Goal: Feedback & Contribution: Contribute content

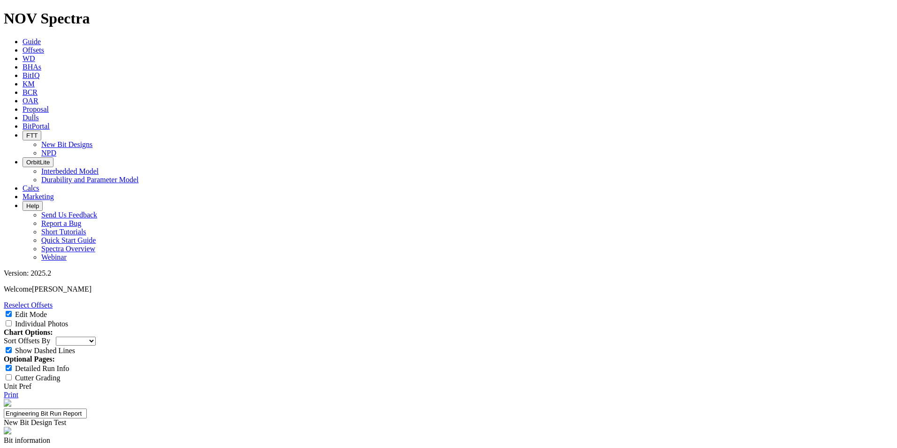
select select "New Bit Design"
click at [18, 390] on link "Print" at bounding box center [11, 394] width 15 height 8
click at [12, 311] on input "Edit Mode" at bounding box center [9, 314] width 6 height 6
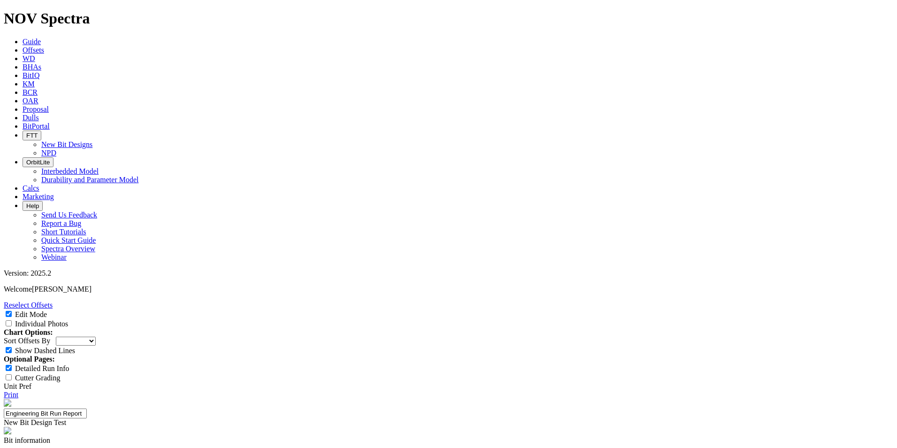
checkbox input "false"
select select "New Bit Design"
click at [23, 38] on icon at bounding box center [23, 42] width 0 height 8
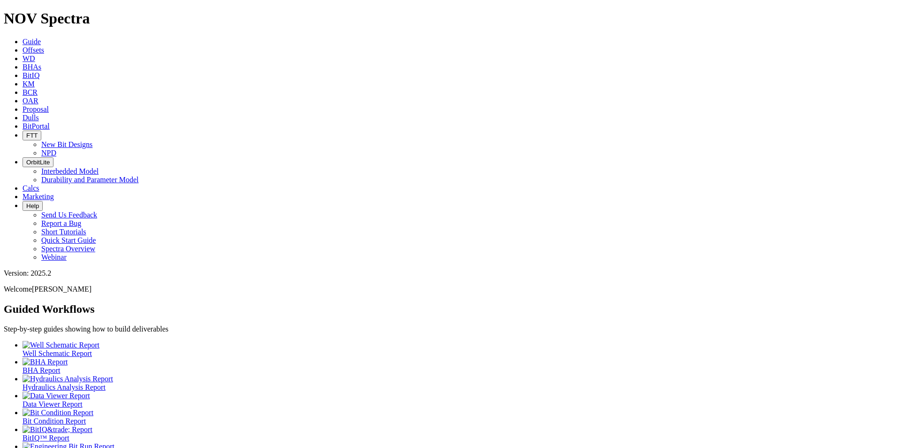
click at [44, 46] on span "Offsets" at bounding box center [34, 50] width 22 height 8
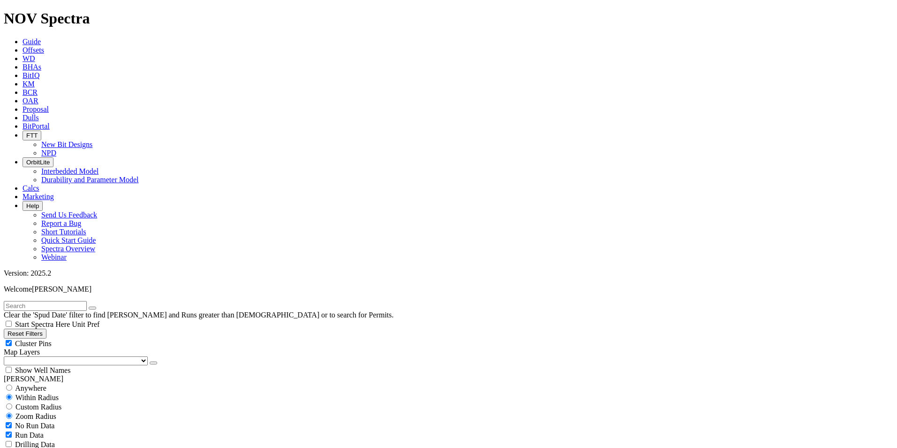
click at [37, 384] on span "Anywhere" at bounding box center [30, 388] width 31 height 8
radio input "true"
radio input "false"
radio input "true"
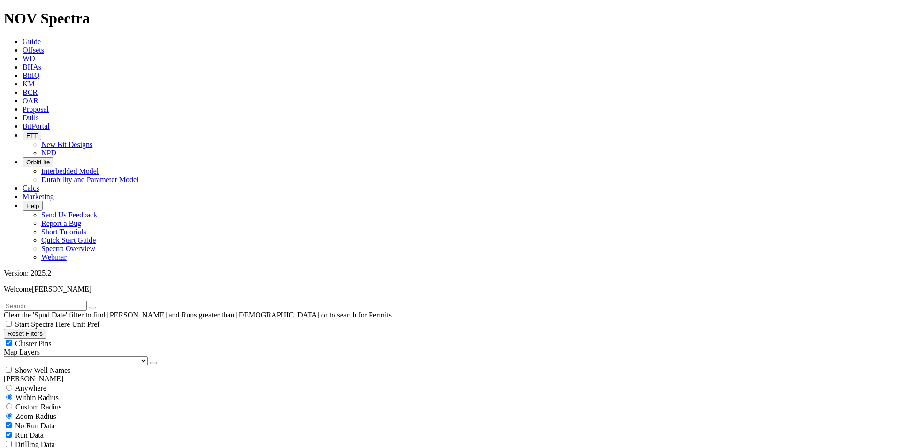
click at [40, 301] on input "text" at bounding box center [45, 306] width 83 height 10
type input "ب"
type input "fagir"
click at [38, 384] on span "Anywhere" at bounding box center [30, 388] width 31 height 8
radio input "true"
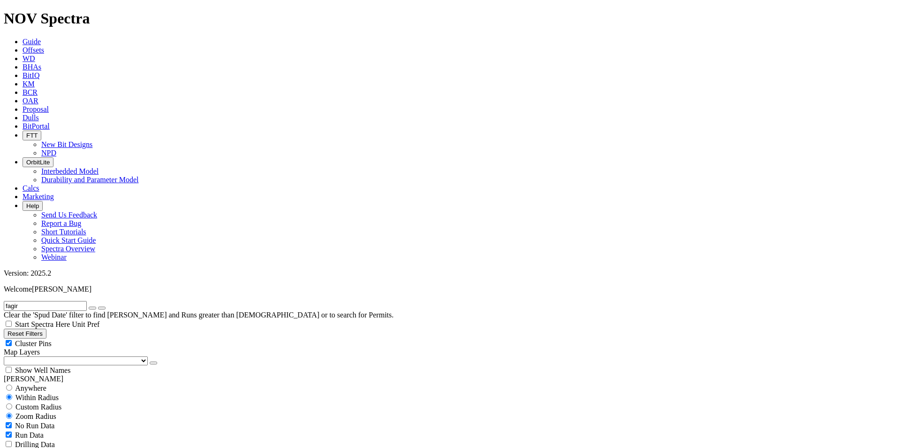
radio input "false"
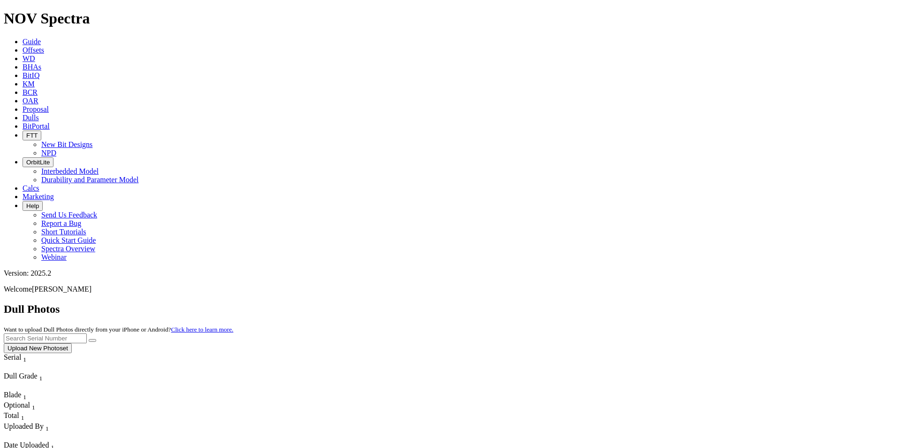
click at [44, 422] on span "Uploaded By" at bounding box center [24, 426] width 40 height 8
click at [6, 363] on icon "Column Menu" at bounding box center [5, 367] width 2 height 8
click at [87, 333] on input "text" at bounding box center [45, 338] width 83 height 10
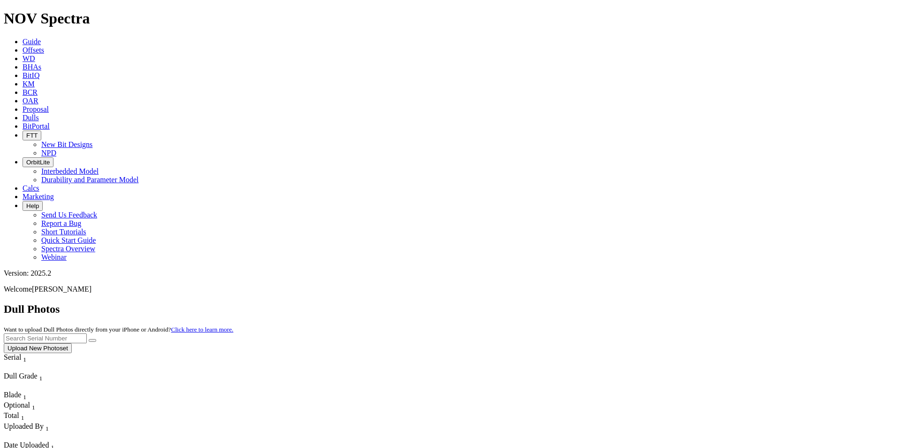
click at [38, 88] on link "BCR" at bounding box center [30, 92] width 15 height 8
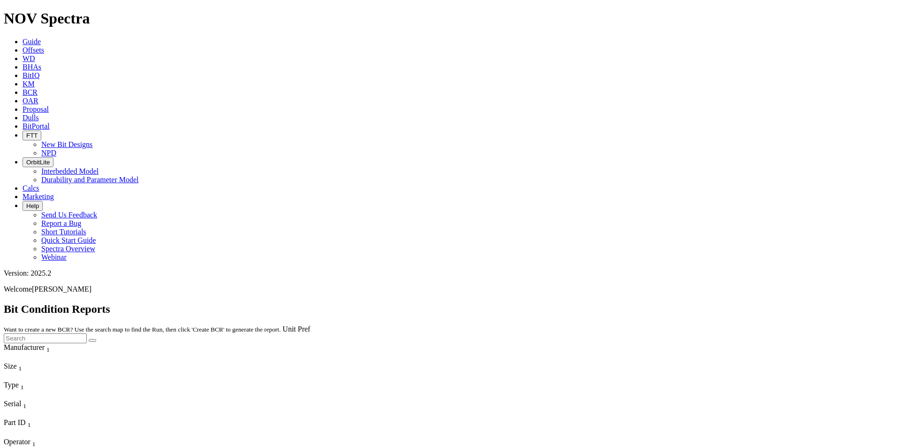
click at [39, 114] on span "Dulls" at bounding box center [31, 118] width 16 height 8
click at [830, 353] on div at bounding box center [449, 353] width 890 height 0
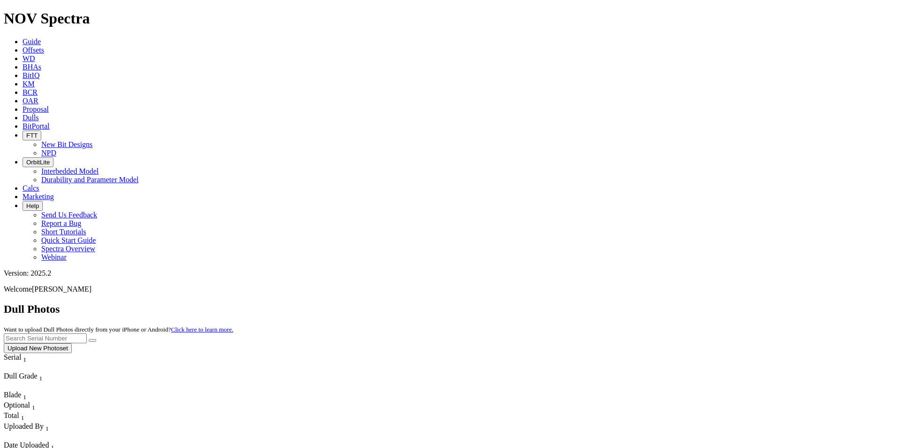
click at [72, 343] on button "Upload New Photoset" at bounding box center [38, 348] width 68 height 10
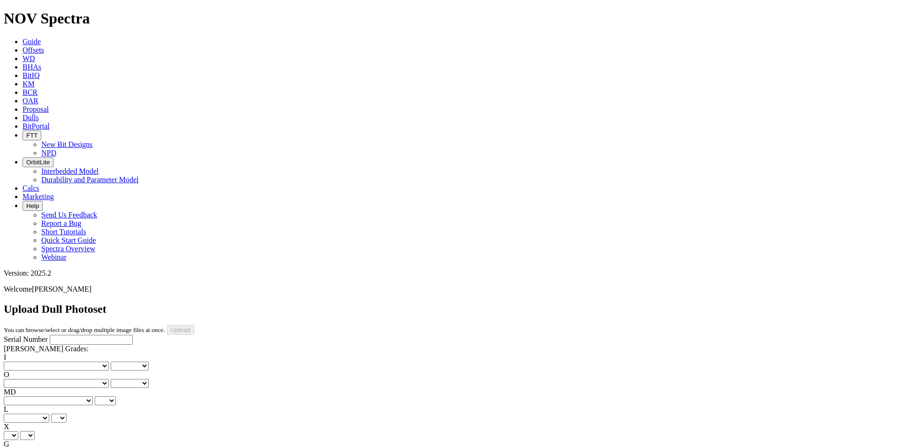
scroll to position [205, 0]
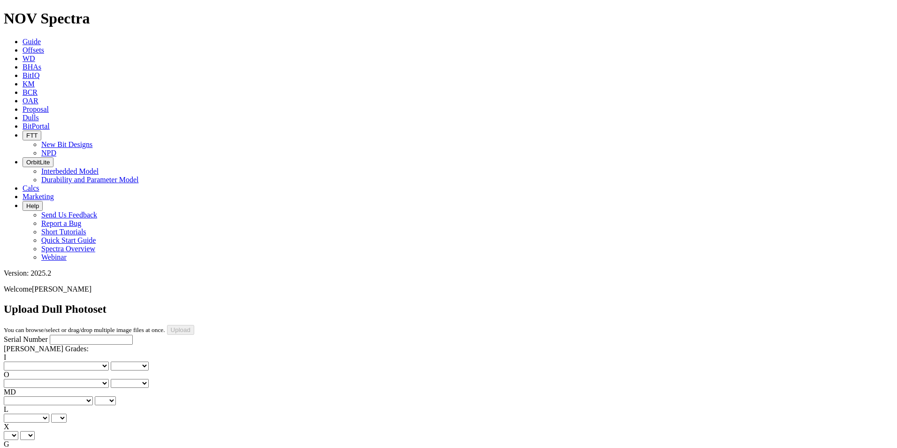
click at [48, 361] on select "No lost, worn or damaged cutters 0 1 2 3 4 5 6 7 8 No diamond table left on any…" at bounding box center [56, 365] width 105 height 9
select select "number:1"
click at [98, 379] on select "No lost, worn or damaged cutters 0 1 2 3 4 5 6 7 8 No diamond table left on any…" at bounding box center [56, 383] width 105 height 9
select select "number:2"
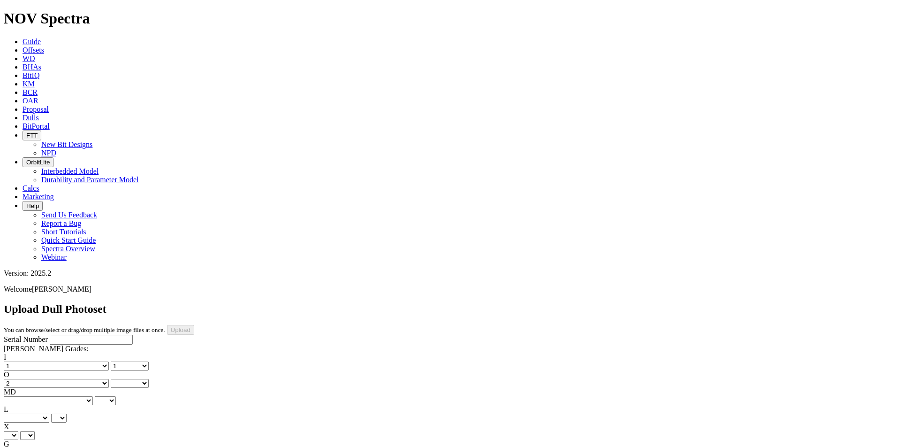
click at [67, 379] on select "No lost, worn or damaged cutters 0 1 2 3 4 5 6 7 8 No diamond table left on any…" at bounding box center [56, 383] width 105 height 9
select select "number:2"
click at [52, 396] on select "BF - Bond Failure BT - Broken Teeth/Cutters BU - Balled Up Bit CR - Cored CT - …" at bounding box center [48, 400] width 89 height 9
select select "string:CT"
click at [19, 396] on select "BF - Bond Failure BT - Broken Teeth/Cutters BU - Balled Up Bit CR - Cored CT - …" at bounding box center [48, 400] width 89 height 9
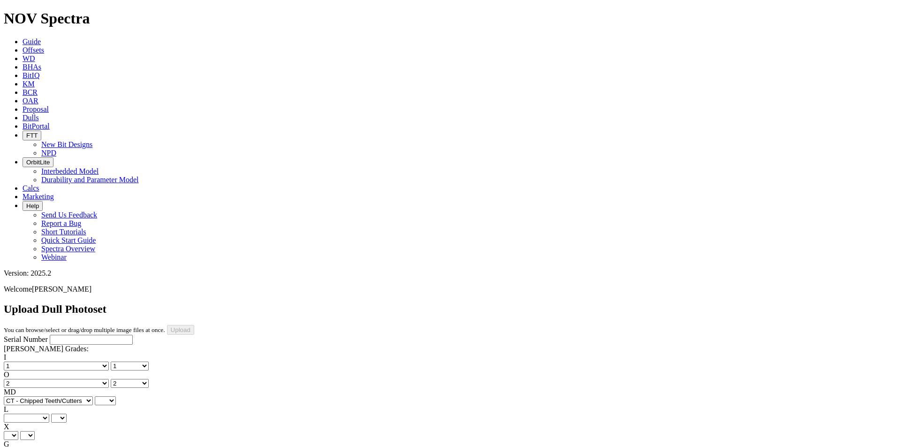
select select "string:CT"
click at [49, 413] on select "A - All C - Cone G - Gauge N - Nose S - Shoulder T - Taper" at bounding box center [27, 417] width 46 height 9
select select "string:A"
click at [49, 413] on select "A - All C - Cone G - Gauge N - Nose S - Shoulder T - Taper" at bounding box center [27, 417] width 46 height 9
select select "string:A"
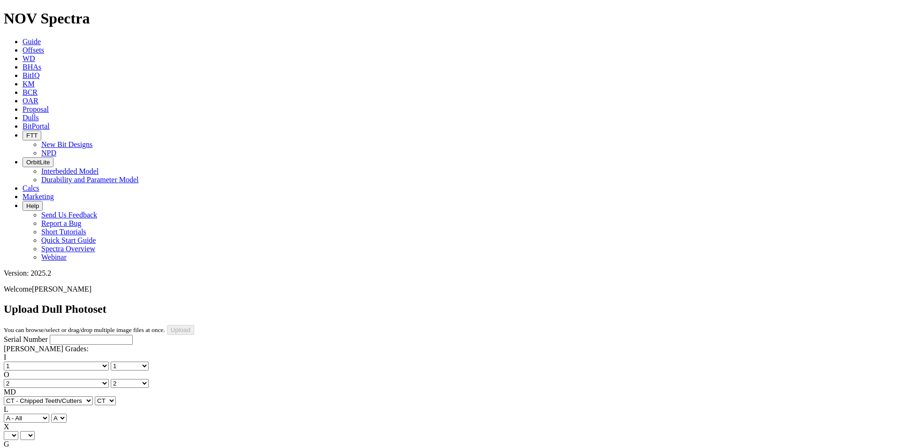
click at [49, 413] on select "A - All C - Cone G - Gauge N - Nose S - Shoulder T - Taper" at bounding box center [27, 417] width 46 height 9
select select "string:S"
click at [49, 413] on select "A - All C - Cone G - Gauge N - Nose S - Shoulder T - Taper" at bounding box center [27, 417] width 46 height 9
select select "string:S"
click at [18, 431] on select "X" at bounding box center [11, 435] width 15 height 9
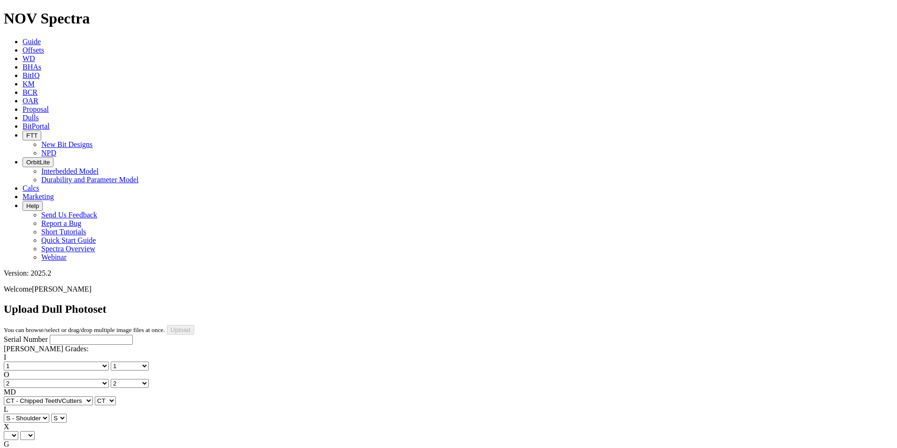
select select "string:X"
click at [18, 431] on select "X" at bounding box center [11, 435] width 15 height 9
select select "string:X"
click at [99, 447] on select "Unknown I - In Gauge 1 - 1/16 in Undergauge" 2 - 2/16 in Undergauge = ⅛ in" 8 -…" at bounding box center [52, 452] width 96 height 9
select select "string:I"
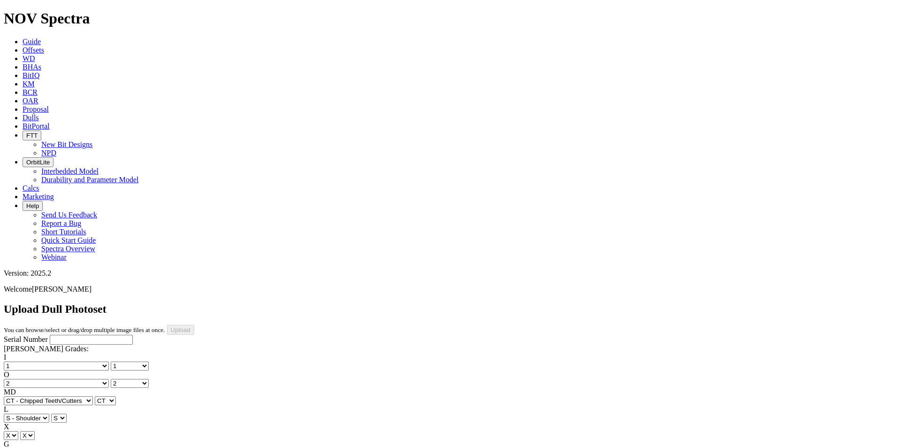
click at [67, 447] on select "Unknown I - In Gauge 1 - 1/16 in Undergauge" 2 - 2/16 in Undergauge = ⅛ in" 8 -…" at bounding box center [52, 452] width 96 height 9
select select "string:I"
select select "string:WT"
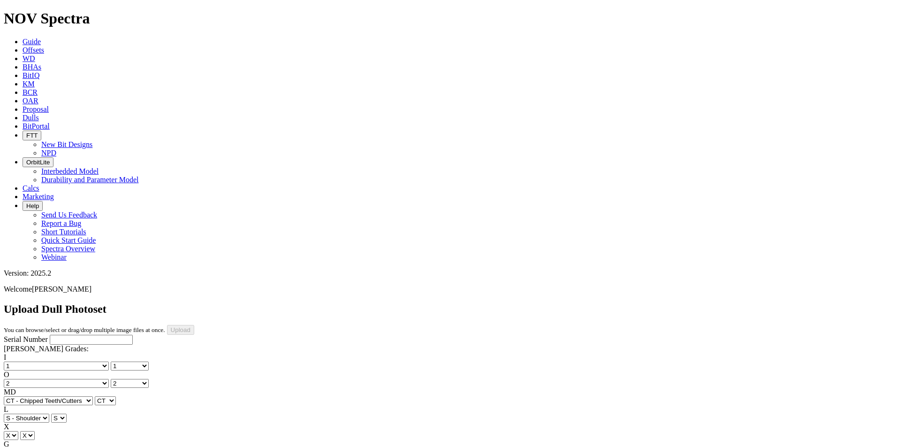
select select "string:WT"
select select "string:TD"
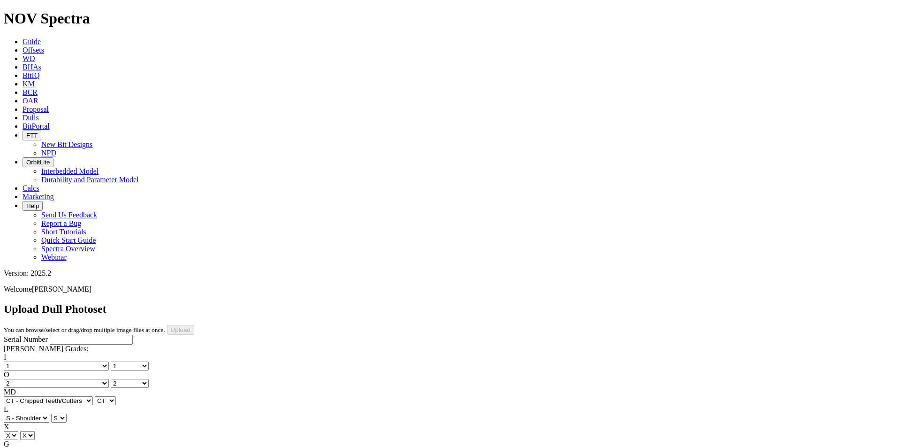
click at [99, 379] on select "No lost, worn or damaged cutters 0 1 2 3 4 5 6 7 8 No diamond table left on any…" at bounding box center [56, 383] width 105 height 9
select select "number:1"
click at [67, 379] on select "No lost, worn or damaged cutters 0 1 2 3 4 5 6 7 8 No diamond table left on any…" at bounding box center [56, 383] width 105 height 9
select select "number:1"
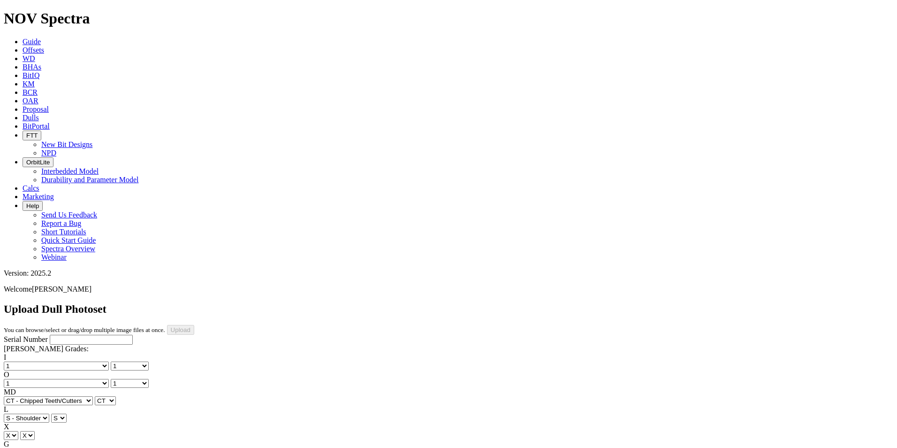
select select "string:NO"
click at [53, 396] on select "BF - Bond Failure BT - Broken Teeth/Cutters BU - Balled Up Bit CR - Cored CT - …" at bounding box center [48, 400] width 89 height 9
select select "string:WT"
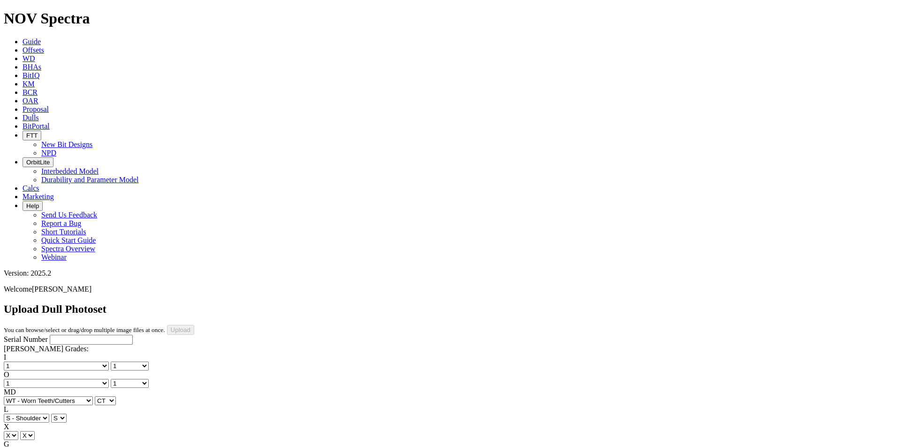
click at [19, 396] on select "BF - Bond Failure BT - Broken Teeth/Cutters BU - Balled Up Bit CR - Cored CT - …" at bounding box center [48, 400] width 89 height 9
select select "string:WT"
click at [50, 335] on input "Serial Number" at bounding box center [91, 340] width 83 height 10
paste input "F316773"
type input "F316773"
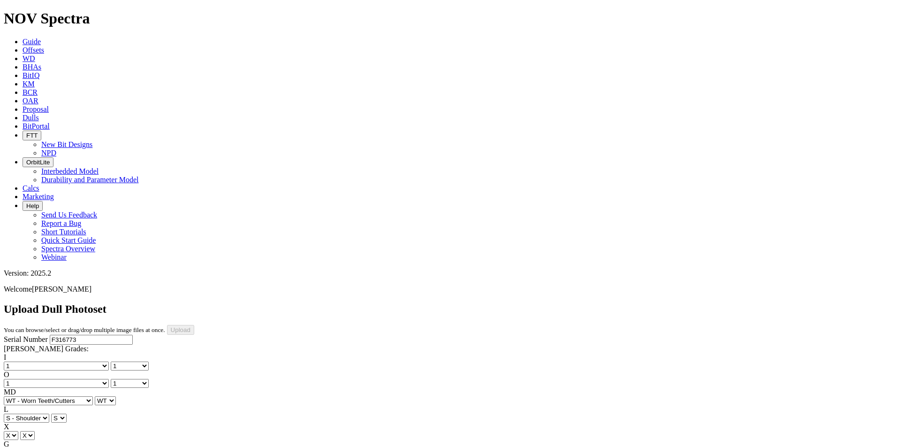
type input "6/25/25"
click at [194, 325] on input "Upload" at bounding box center [180, 330] width 27 height 10
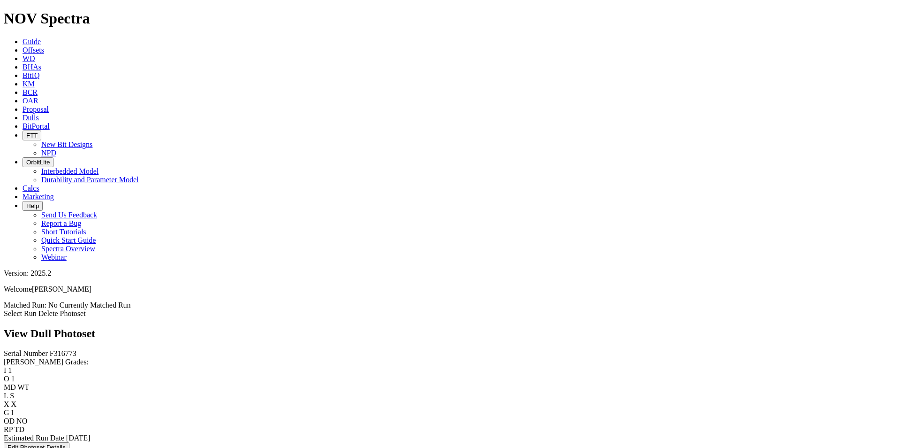
click at [37, 309] on link "Select Run" at bounding box center [20, 313] width 33 height 8
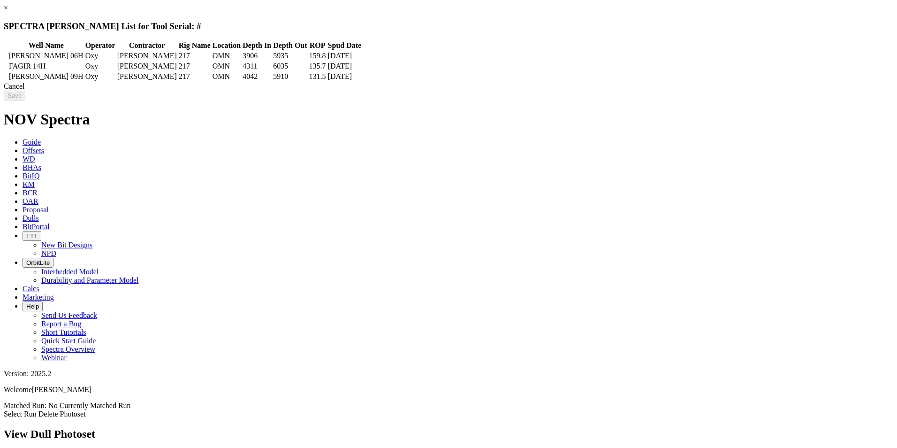
click at [5, 66] on icon at bounding box center [5, 66] width 0 height 0
click at [25, 100] on input "Save" at bounding box center [15, 96] width 22 height 10
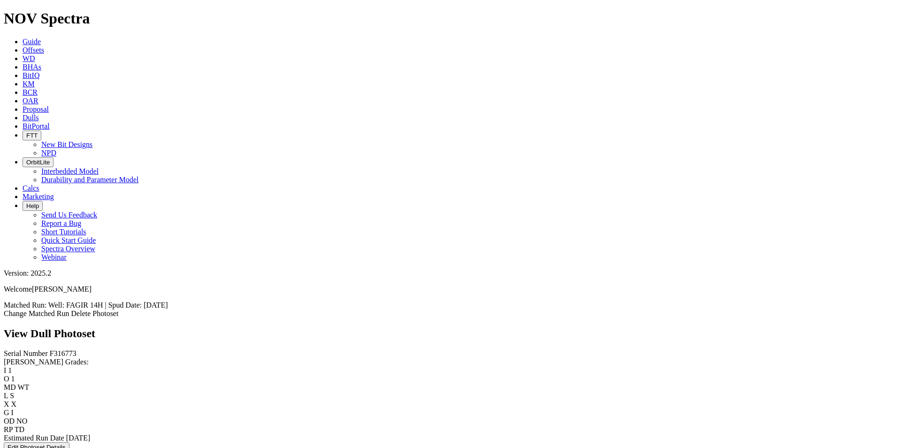
click at [38, 88] on span "BCR" at bounding box center [30, 92] width 15 height 8
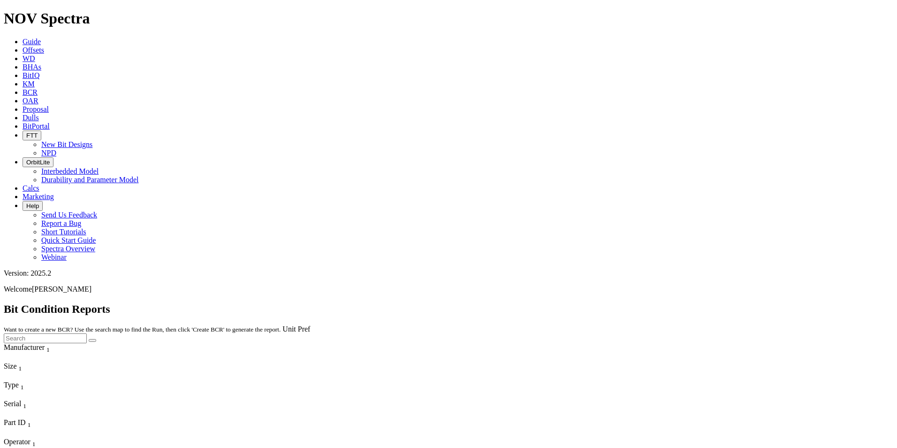
click at [87, 333] on input "text" at bounding box center [45, 338] width 83 height 10
paste input "F316773"
type input "F316773"
click at [89, 339] on button "submit" at bounding box center [93, 340] width 8 height 3
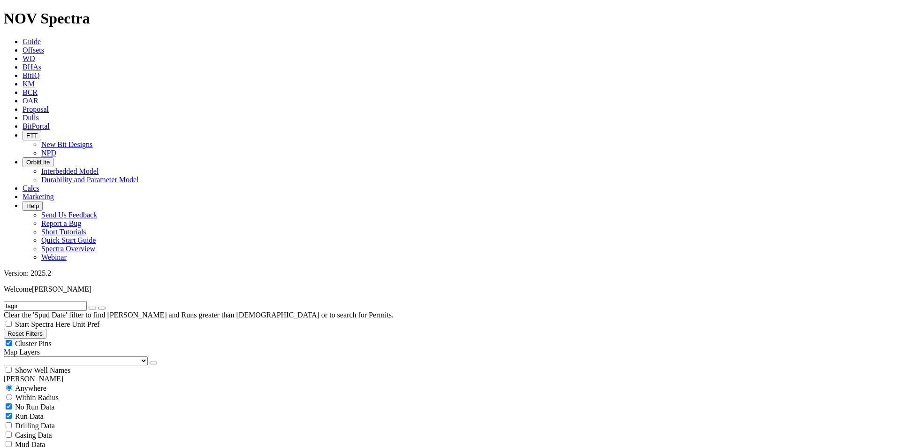
scroll to position [1877, 0]
